Goal: Task Accomplishment & Management: Use online tool/utility

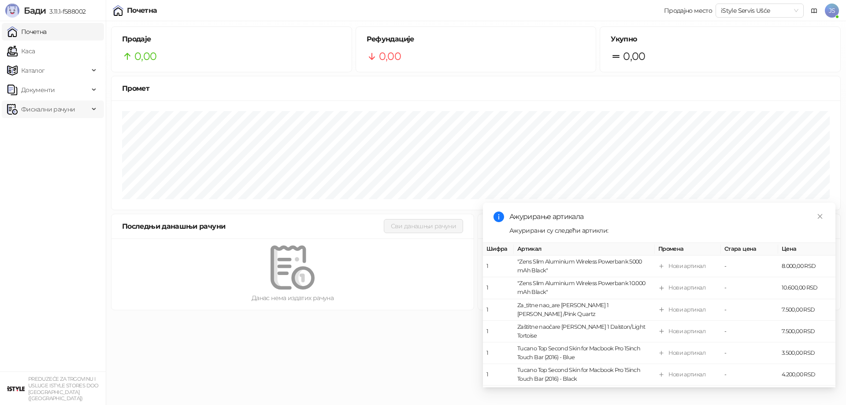
click at [91, 110] on div "Фискални рачуни" at bounding box center [53, 109] width 102 height 18
click at [44, 128] on link "Издати рачуни" at bounding box center [40, 129] width 59 height 18
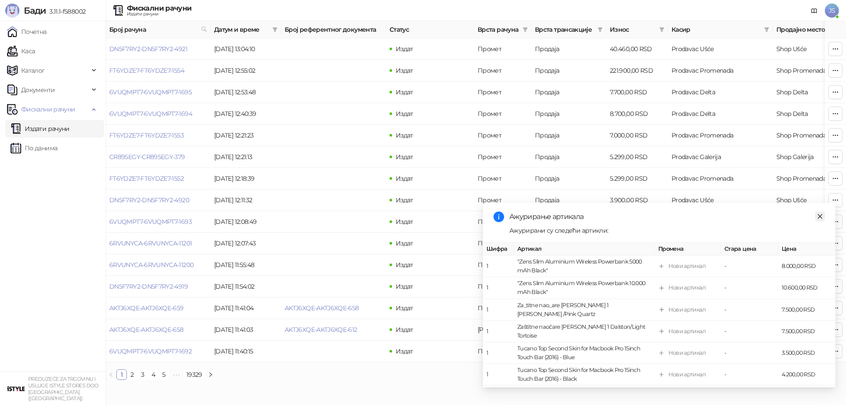
click at [819, 214] on icon "close" at bounding box center [820, 216] width 6 height 6
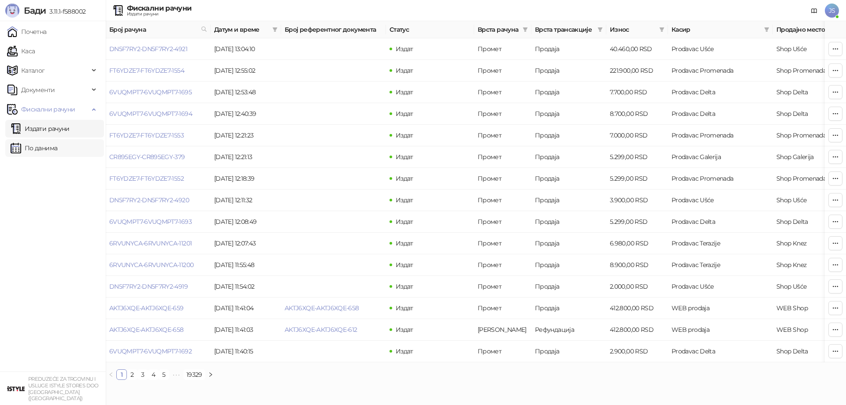
click at [43, 149] on link "По данима" at bounding box center [34, 148] width 47 height 18
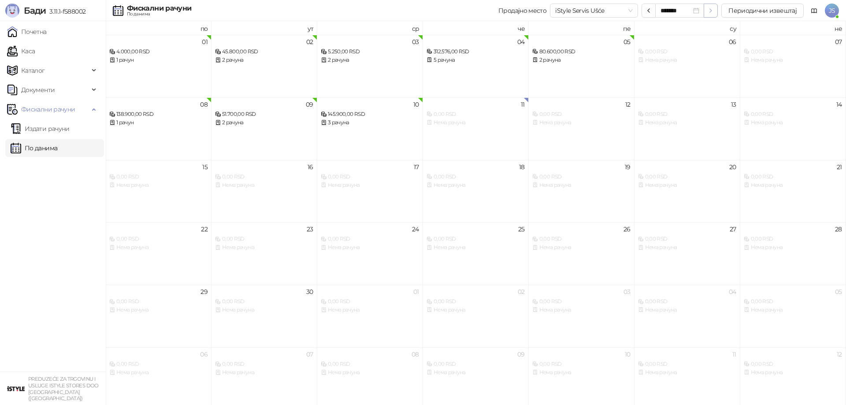
click at [710, 10] on icon "button" at bounding box center [710, 10] width 7 height 7
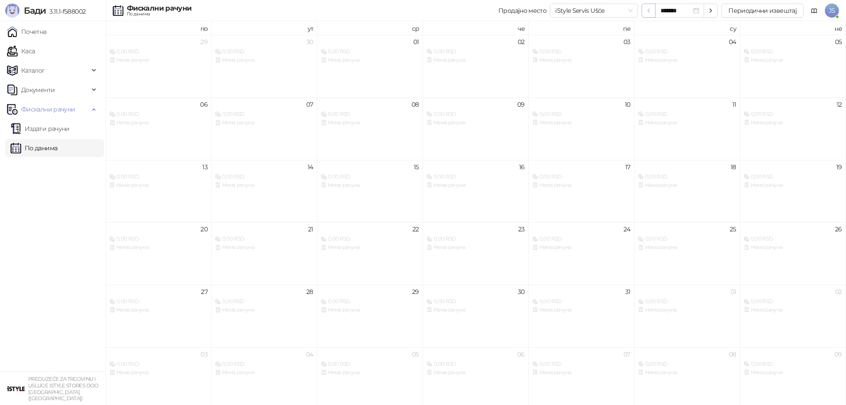
click at [652, 11] on icon "button" at bounding box center [648, 10] width 7 height 7
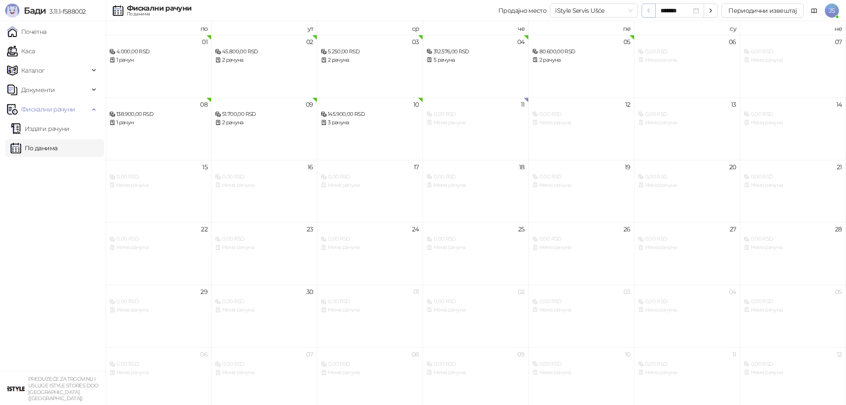
type input "*******"
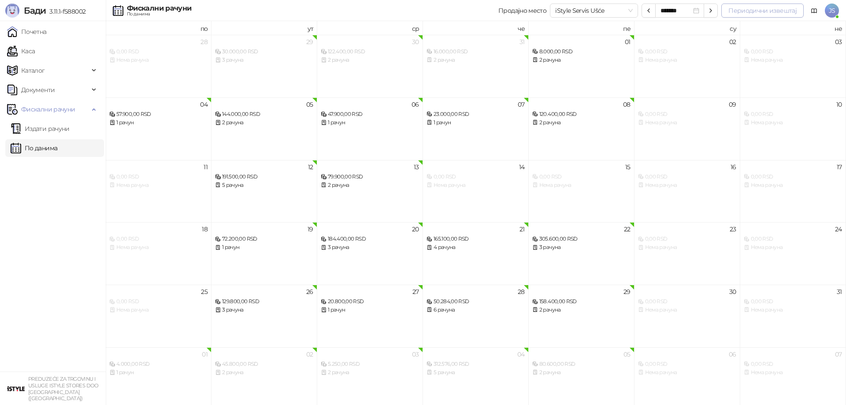
click at [755, 11] on button "Периодични извештај" at bounding box center [762, 11] width 82 height 14
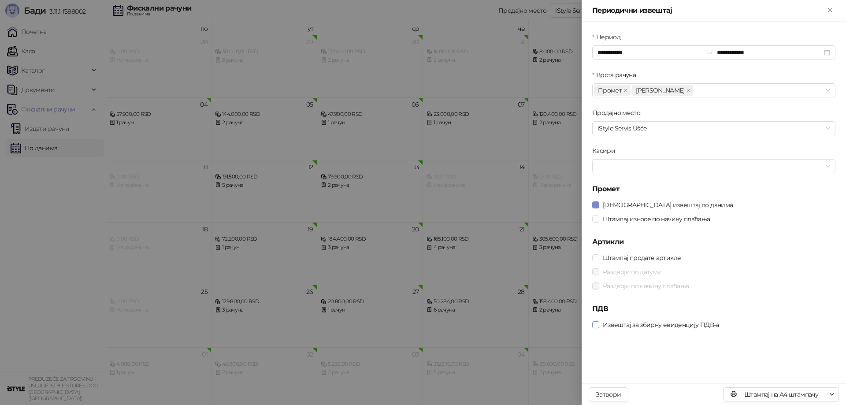
click at [599, 327] on span "Извештај за збирну евиденцију ПДВ-а" at bounding box center [660, 325] width 123 height 10
click at [762, 395] on button "Штампај на А4 штампачу" at bounding box center [774, 394] width 102 height 14
click at [642, 130] on span "iStyle Servis Ušće" at bounding box center [713, 128] width 233 height 13
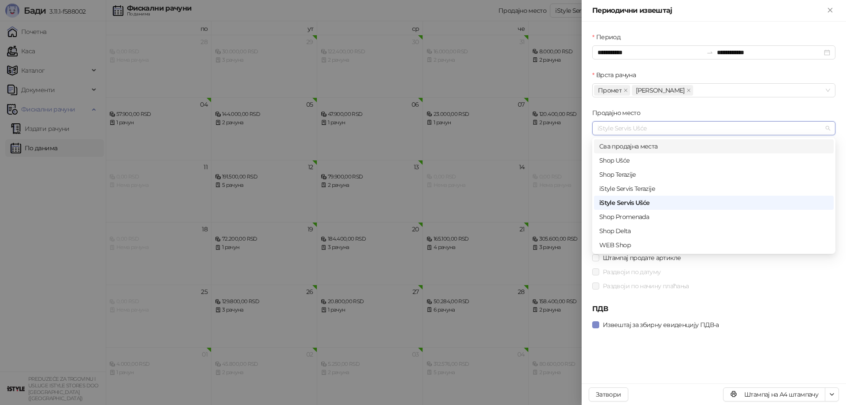
click at [634, 145] on div "Сва продајна места" at bounding box center [713, 146] width 229 height 10
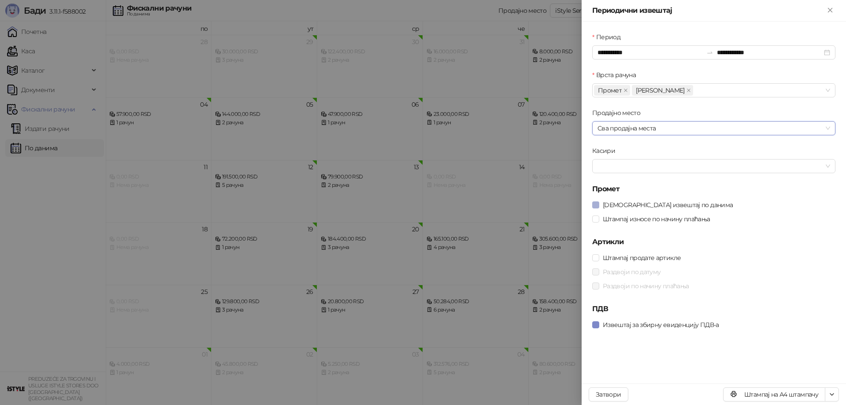
click at [598, 207] on span at bounding box center [595, 204] width 7 height 7
click at [784, 392] on button "Штампај на А4 штампачу" at bounding box center [774, 394] width 102 height 14
click at [828, 91] on div "Промет [PERSON_NAME]" at bounding box center [713, 90] width 243 height 14
